Goal: Find contact information: Find contact information

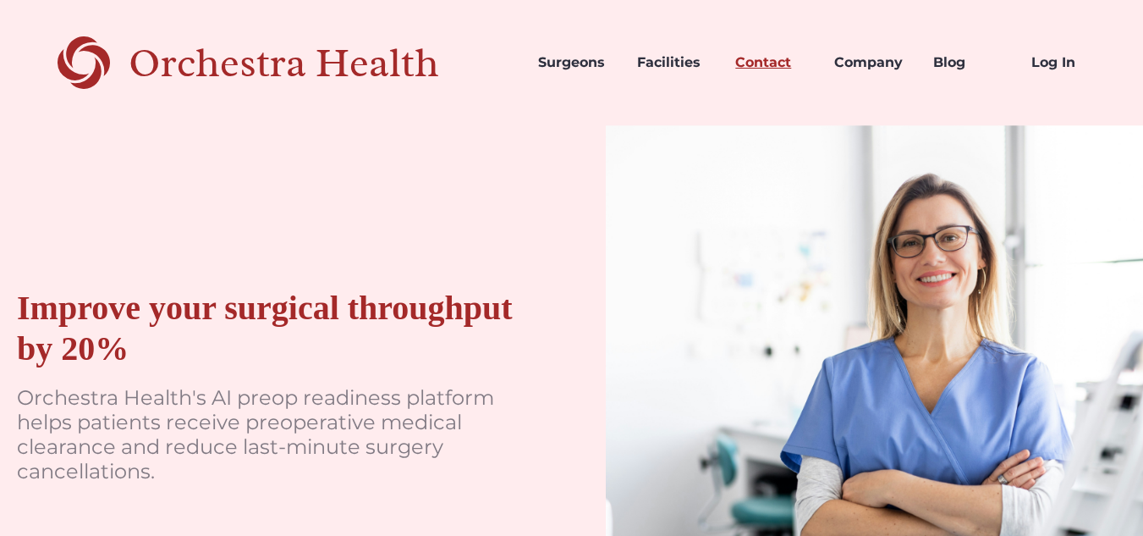
click at [767, 59] on link "Contact" at bounding box center [771, 63] width 99 height 58
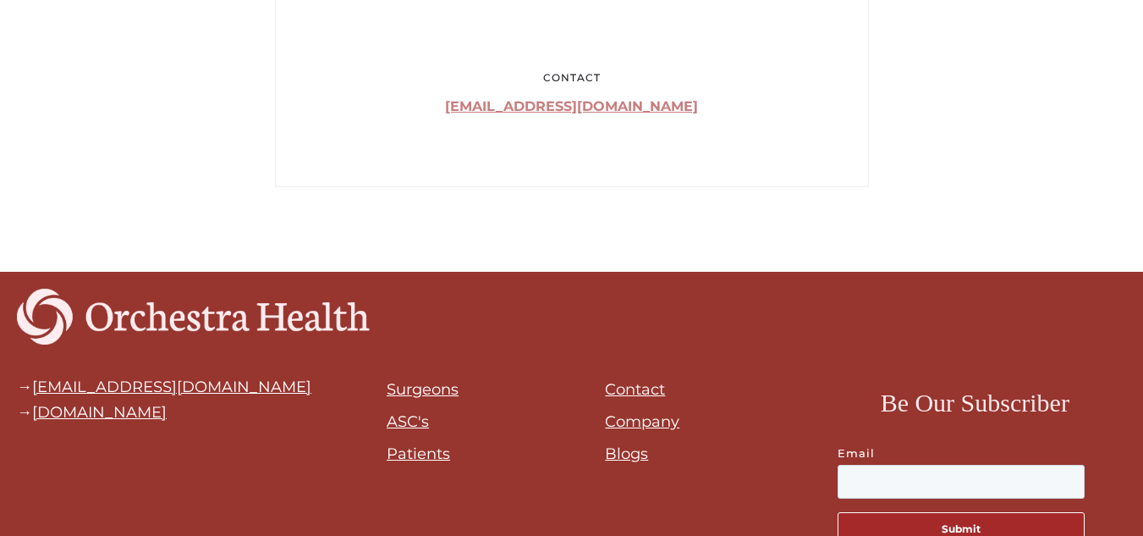
scroll to position [1416, 0]
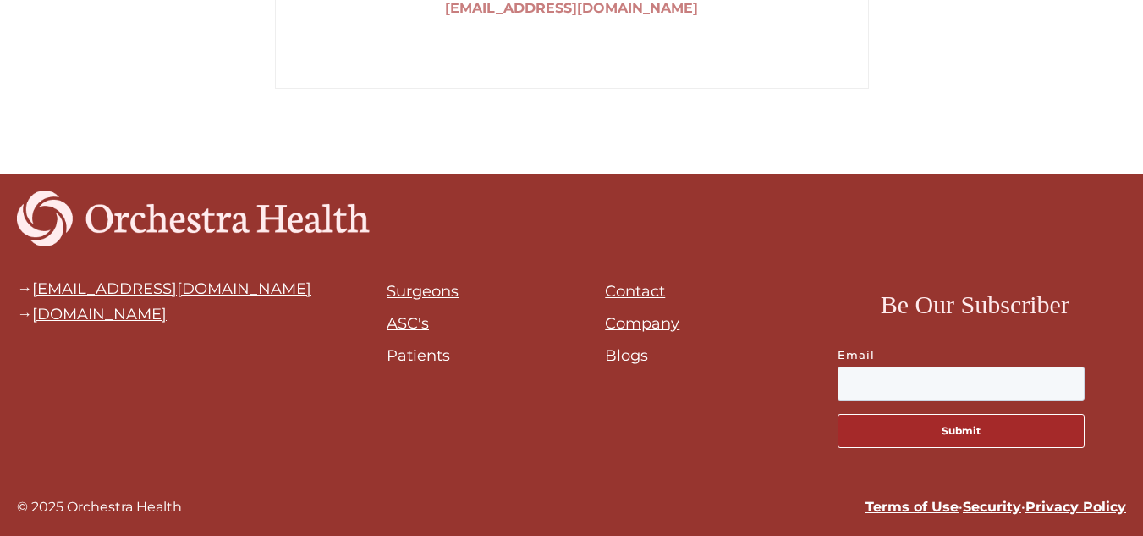
click at [631, 294] on link "Contact" at bounding box center [635, 291] width 60 height 19
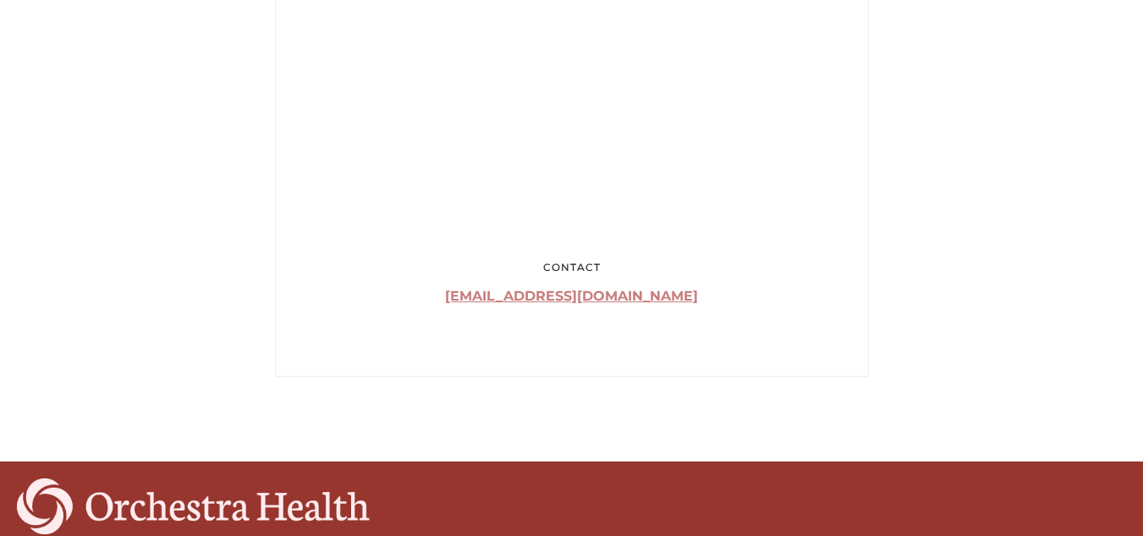
scroll to position [1416, 0]
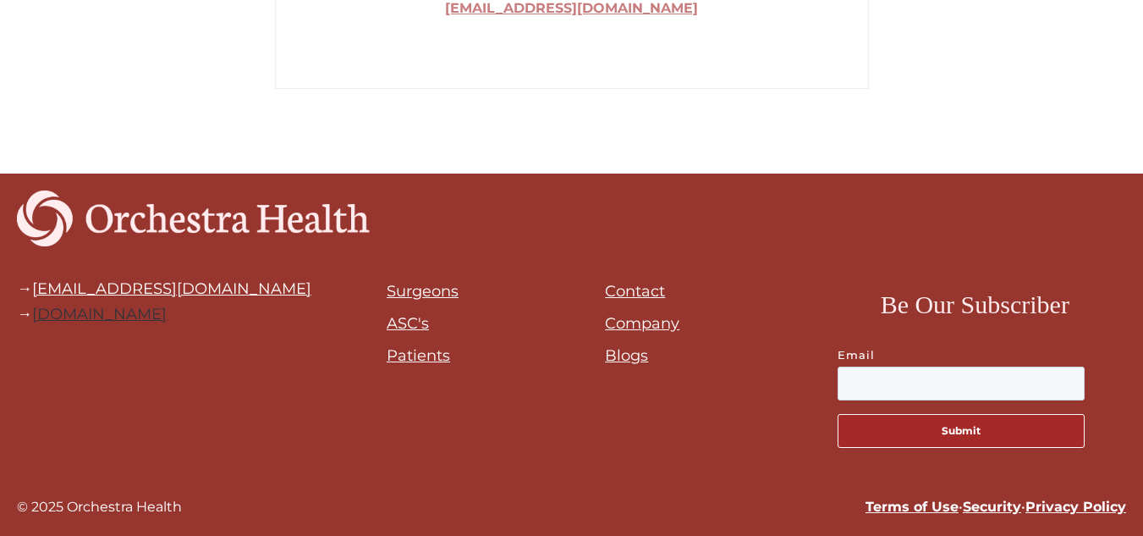
click at [112, 313] on link "[DOMAIN_NAME]" at bounding box center [99, 314] width 135 height 19
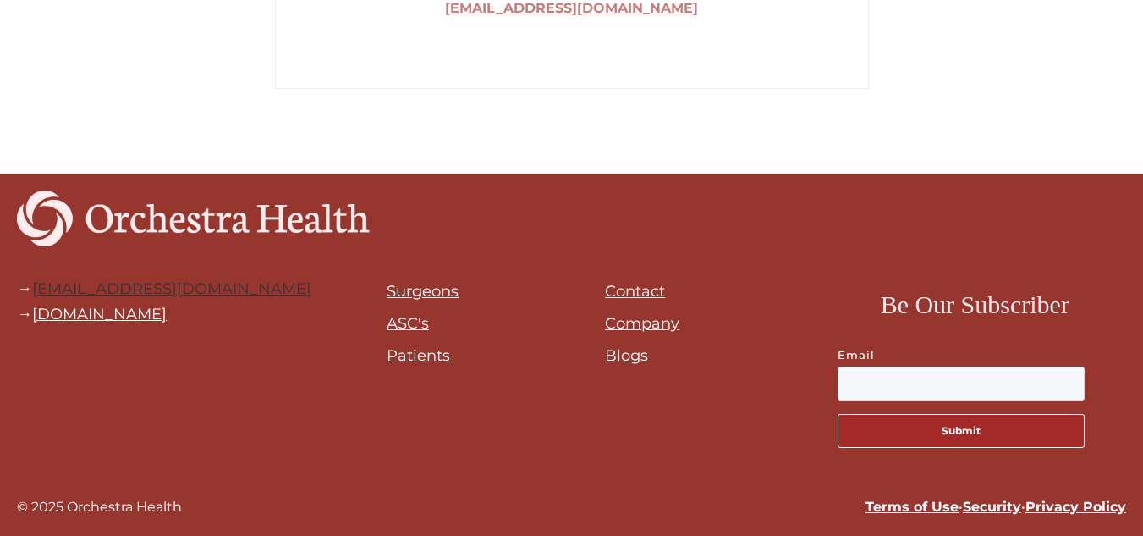
click at [197, 294] on link "[EMAIL_ADDRESS][DOMAIN_NAME]" at bounding box center [171, 288] width 279 height 19
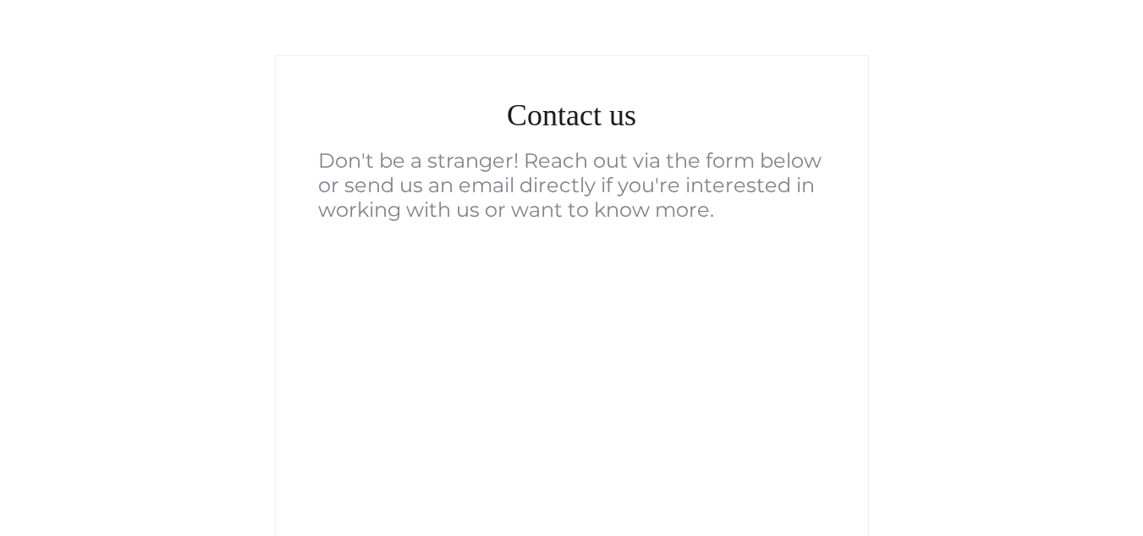
scroll to position [0, 0]
